Goal: Task Accomplishment & Management: Use online tool/utility

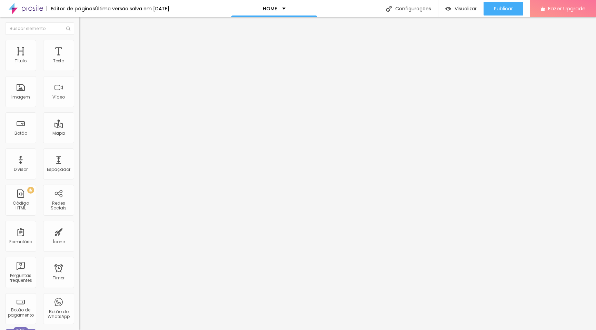
click at [79, 142] on input "[URL][DOMAIN_NAME]" at bounding box center [120, 138] width 83 height 7
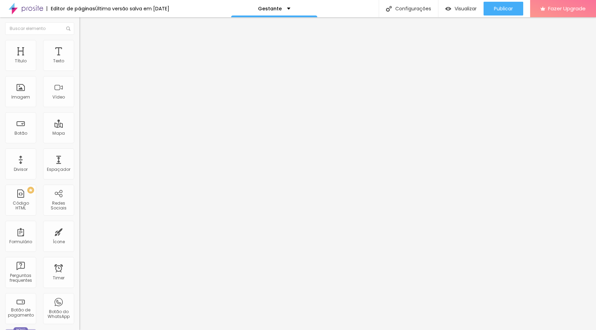
drag, startPoint x: 33, startPoint y: 143, endPoint x: 0, endPoint y: 141, distance: 32.8
click at [79, 141] on div "Texto quero solicitar um orçamento Alinhamento Tamanho Normal Pequeno Normal Gr…" at bounding box center [118, 104] width 79 height 100
paste input "wa.me/message/46SCX4WLHUGHH1"
click at [79, 142] on input "[URL][DOMAIN_NAME]" at bounding box center [120, 138] width 83 height 7
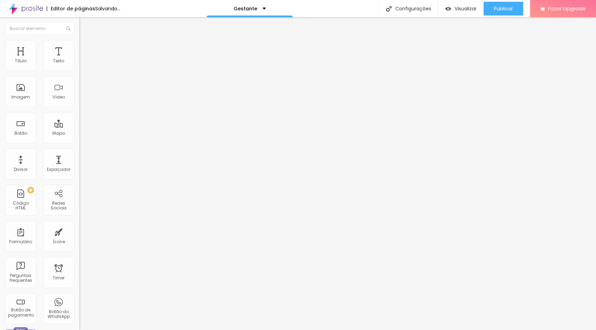
scroll to position [0, 0]
drag, startPoint x: 24, startPoint y: 144, endPoint x: 0, endPoint y: 142, distance: 23.9
click at [79, 142] on div "Texto quero solicitar um orçamento Alinhamento Tamanho Normal Pequeno Normal Gr…" at bounding box center [118, 104] width 79 height 100
type input "[URL][DOMAIN_NAME]"
drag, startPoint x: 38, startPoint y: 142, endPoint x: 15, endPoint y: 142, distance: 23.1
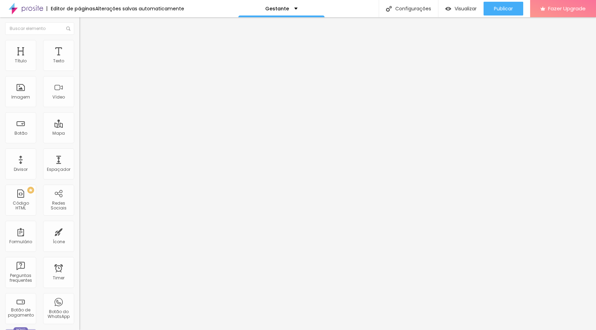
click at [79, 142] on input "https://" at bounding box center [120, 138] width 83 height 7
drag, startPoint x: 34, startPoint y: 144, endPoint x: 0, endPoint y: 144, distance: 34.2
click at [79, 144] on div "Texto Quero garantir a minha data Alinhamento Tamanho Normal Pequeno Normal Gra…" at bounding box center [118, 104] width 79 height 100
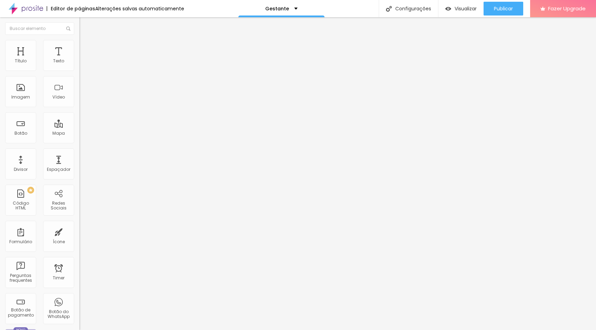
paste input "wa.me/message/46SCX4WLHUGHH1"
type input "[URL][DOMAIN_NAME]"
drag, startPoint x: 34, startPoint y: 145, endPoint x: 0, endPoint y: 139, distance: 34.9
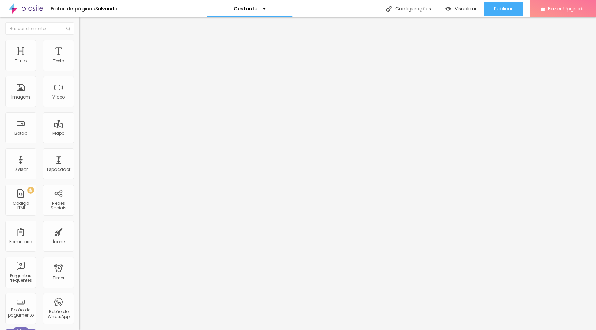
click at [79, 139] on div "Texto Quero reservar meu ensaio Alinhamento Tamanho Normal Pequeno Normal Grand…" at bounding box center [118, 104] width 79 height 100
paste input "wa.me/message/46SCX4WLHUGHH1"
type input "[URL][DOMAIN_NAME]"
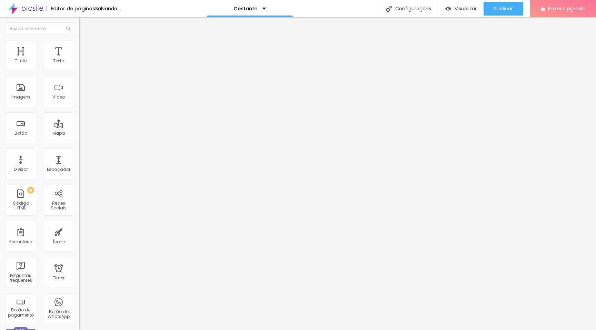
drag, startPoint x: 32, startPoint y: 145, endPoint x: 0, endPoint y: 144, distance: 32.4
click at [79, 144] on div "Texto quero falar com a equipe Alinhamento Tamanho Normal Pequeno Normal Grande…" at bounding box center [118, 104] width 79 height 100
paste input "wa.me/message/46SCX4WLHUGHH1"
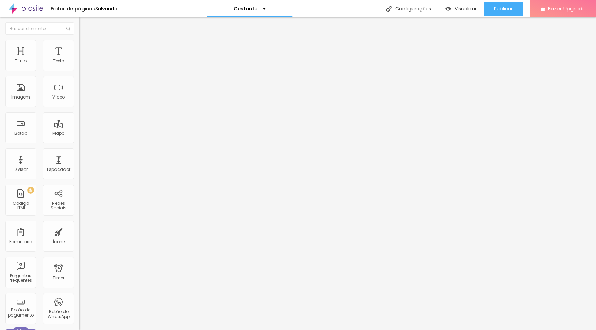
type input "[URL][DOMAIN_NAME]"
drag, startPoint x: 34, startPoint y: 143, endPoint x: 0, endPoint y: 137, distance: 34.7
click at [79, 137] on div "Texto Quero reservar meu ensaio agora Alinhamento Tamanho Normal Pequeno Normal…" at bounding box center [118, 104] width 79 height 100
paste input "wa.me/message/46SCX4WLHUGHH1"
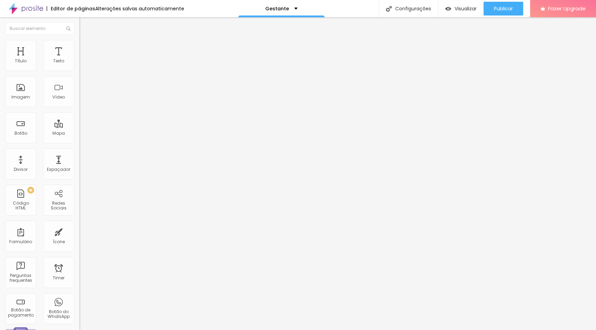
scroll to position [0, 29]
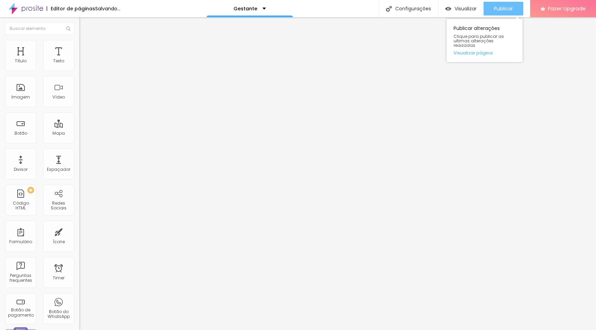
type input "[URL][DOMAIN_NAME]"
click at [504, 9] on span "Publicar" at bounding box center [503, 9] width 19 height 6
click at [496, 9] on span "Publicar" at bounding box center [503, 9] width 19 height 6
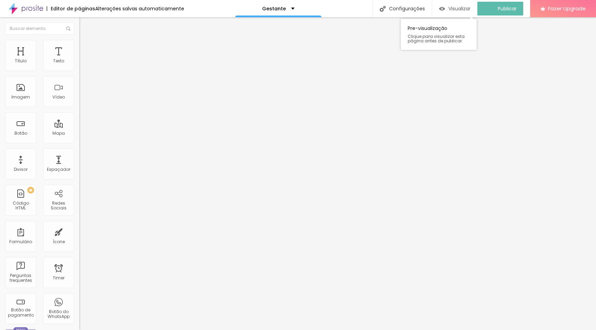
click at [459, 11] on span "Visualizar" at bounding box center [459, 9] width 22 height 6
